Goal: Find specific fact: Find specific fact

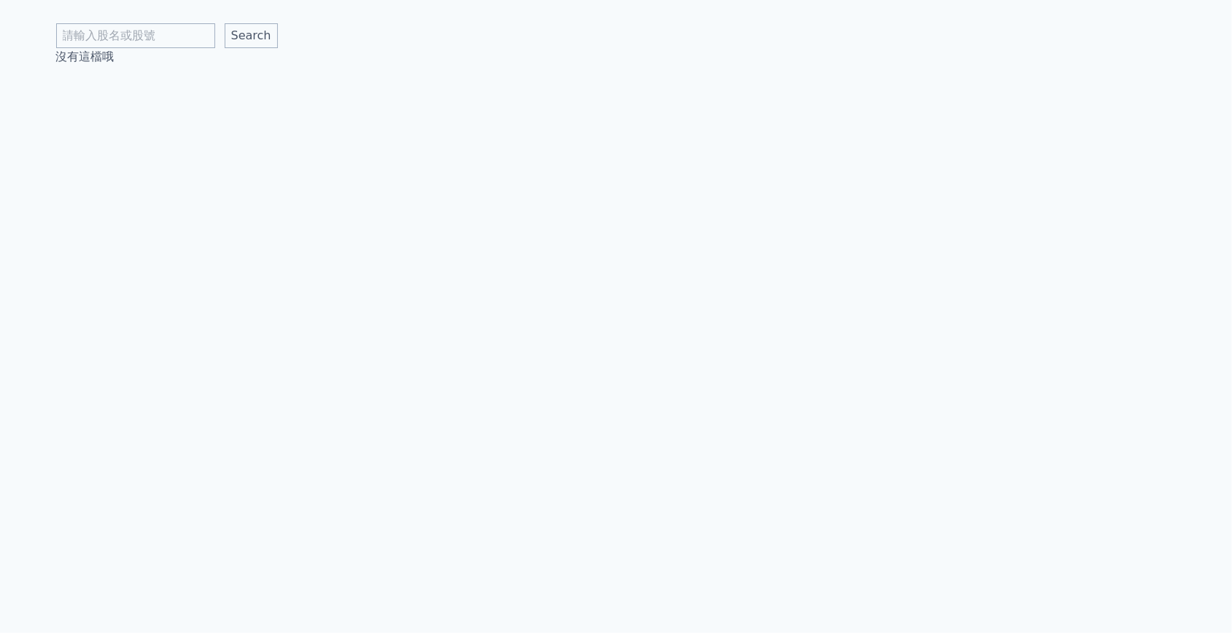
click at [294, 372] on div "Search 沒有這檔哦" at bounding box center [616, 316] width 1232 height 633
click at [160, 31] on input "text" at bounding box center [135, 35] width 159 height 25
click at [335, 69] on div "Search 沒有這檔哦" at bounding box center [616, 316] width 1232 height 633
click at [152, 35] on input "text" at bounding box center [135, 35] width 159 height 25
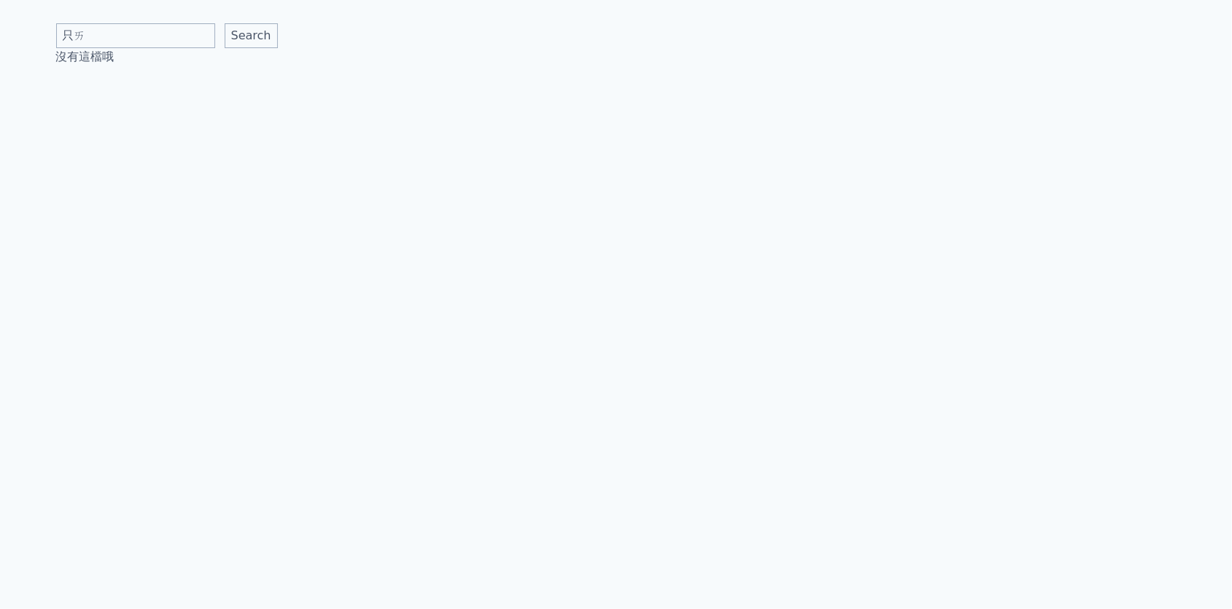
type input "只"
type input "5388"
click at [250, 36] on input "Search" at bounding box center [251, 35] width 53 height 25
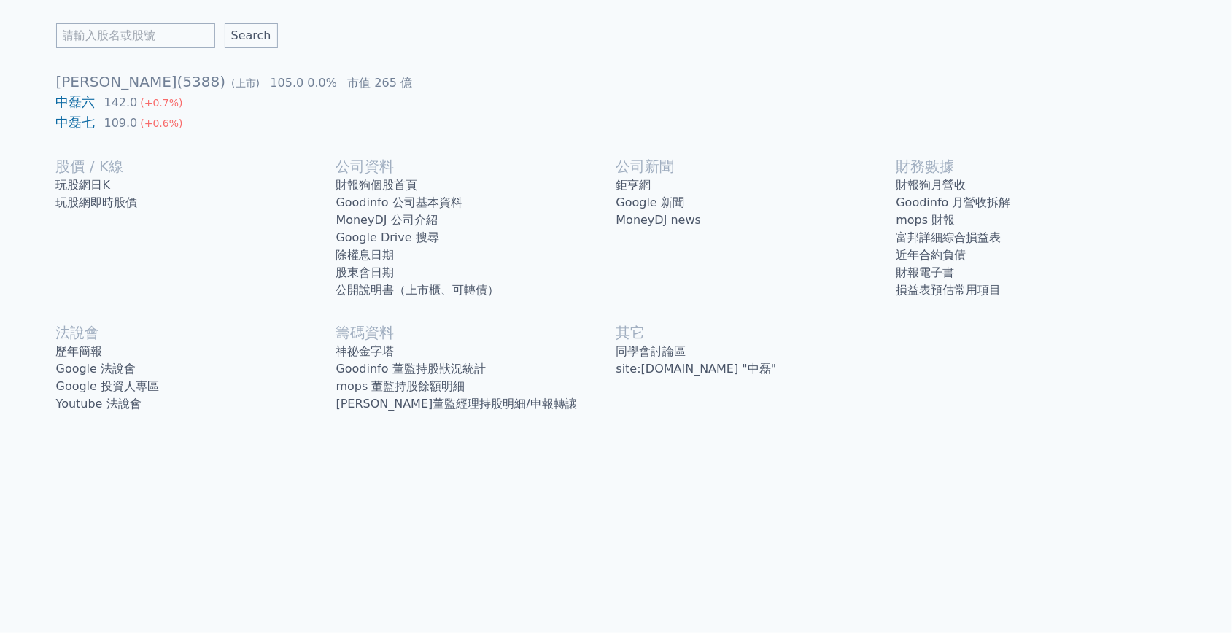
click at [117, 343] on link "歷年簡報" at bounding box center [196, 352] width 280 height 18
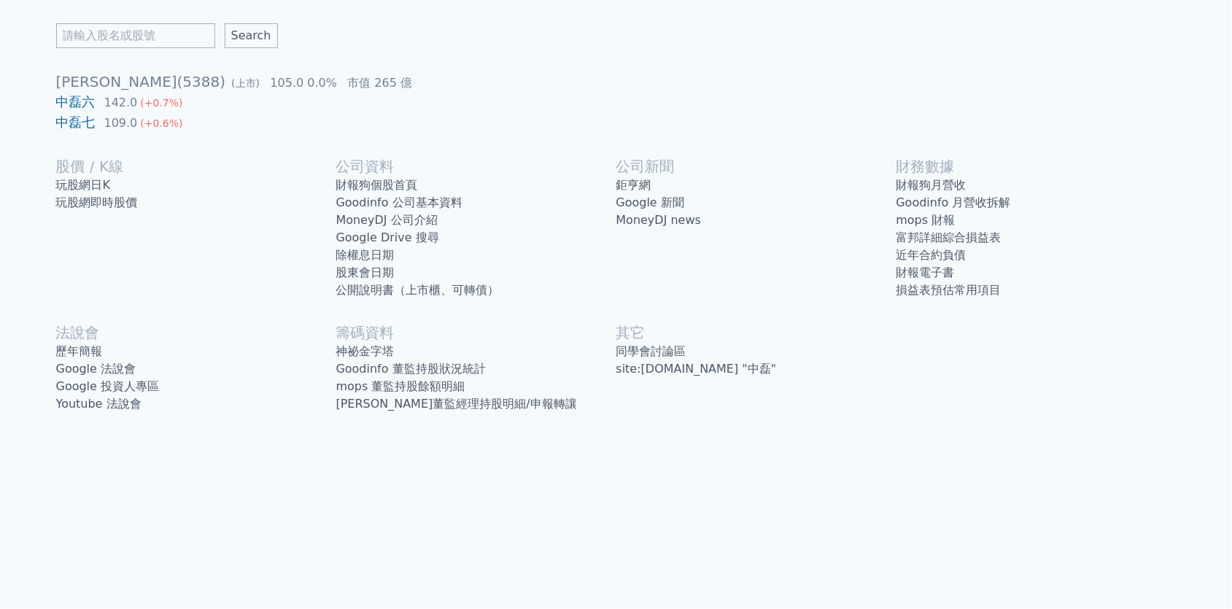
click at [363, 184] on link "財報狗個股首頁" at bounding box center [476, 186] width 280 height 18
